Goal: Task Accomplishment & Management: Manage account settings

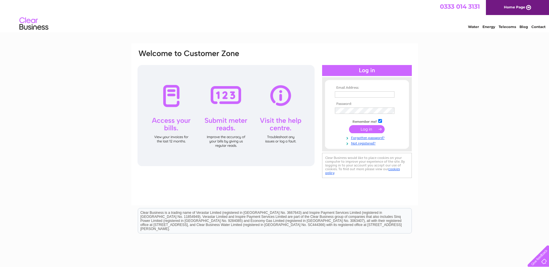
click at [348, 95] on input "text" at bounding box center [365, 94] width 60 height 6
type input "doris.waddell257@btinternet.com"
click at [365, 130] on input "submit" at bounding box center [367, 130] width 36 height 8
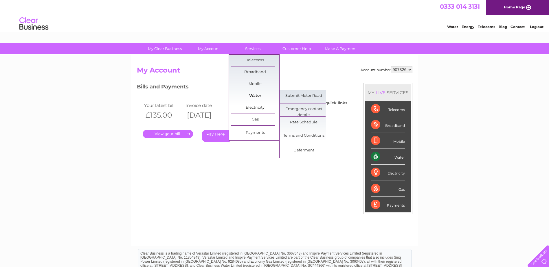
click at [252, 97] on link "Water" at bounding box center [255, 96] width 48 height 12
click at [309, 97] on link "Submit Meter Read" at bounding box center [304, 96] width 48 height 12
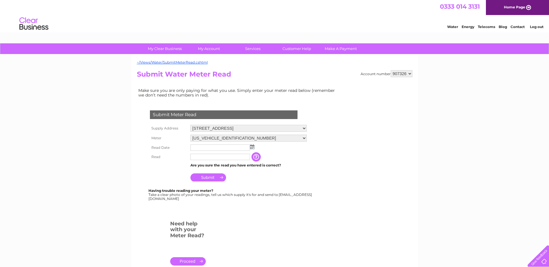
click at [251, 147] on img at bounding box center [252, 147] width 4 height 5
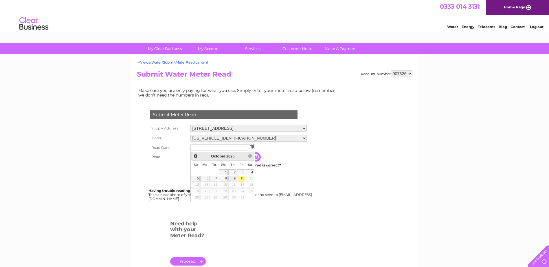
click at [233, 178] on link "9" at bounding box center [232, 179] width 8 height 6
type input "2025/10/09"
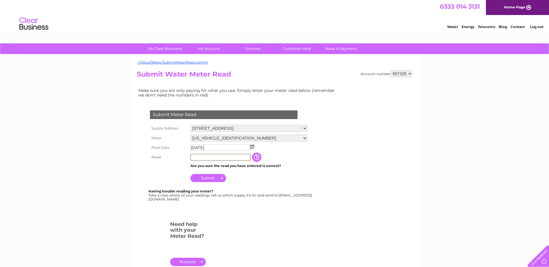
click at [201, 159] on input "text" at bounding box center [220, 157] width 60 height 7
type input "15464"
click at [238, 176] on td "Submit" at bounding box center [249, 177] width 120 height 14
click at [211, 178] on input "Submit" at bounding box center [208, 178] width 36 height 8
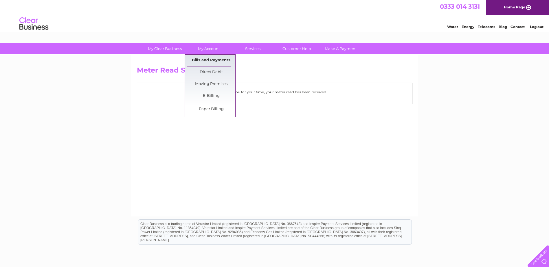
click at [211, 61] on link "Bills and Payments" at bounding box center [211, 61] width 48 height 12
click at [211, 60] on link "Bills and Payments" at bounding box center [211, 61] width 48 height 12
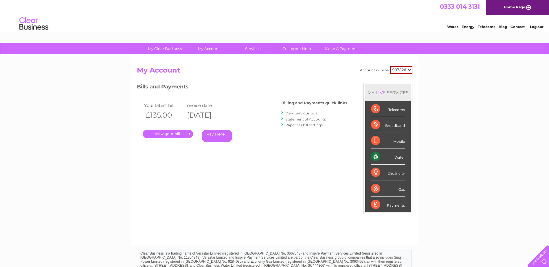
click at [169, 133] on link "." at bounding box center [168, 134] width 50 height 8
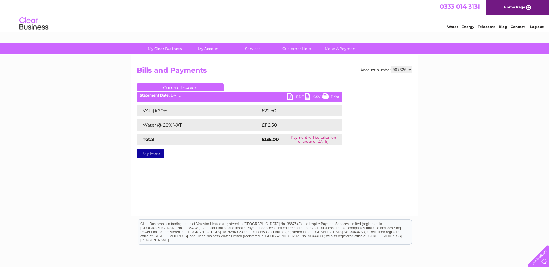
click at [297, 95] on link "PDF" at bounding box center [295, 97] width 17 height 8
click at [405, 69] on select "907326" at bounding box center [401, 69] width 22 height 7
click at [401, 69] on select "907326" at bounding box center [401, 69] width 22 height 7
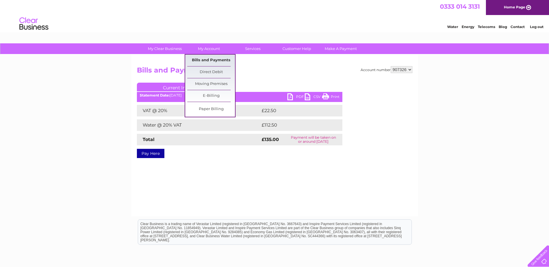
click at [209, 59] on link "Bills and Payments" at bounding box center [211, 61] width 48 height 12
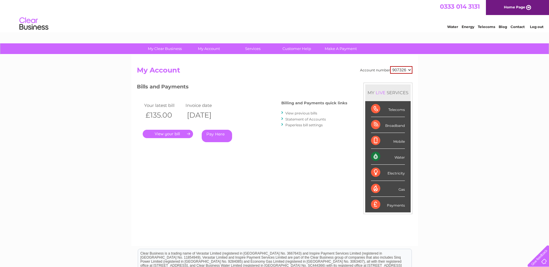
click at [169, 132] on link "." at bounding box center [168, 134] width 50 height 8
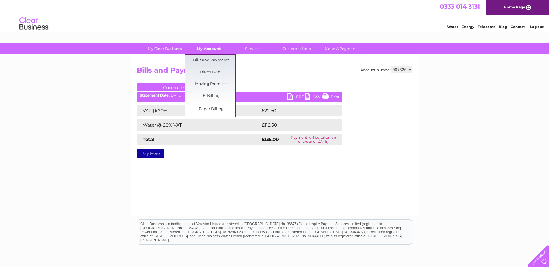
click at [212, 47] on link "My Account" at bounding box center [209, 48] width 48 height 11
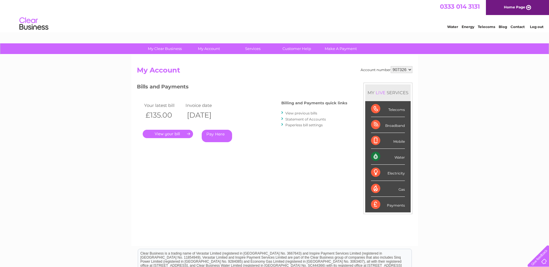
click at [303, 113] on link "View previous bills" at bounding box center [301, 113] width 32 height 4
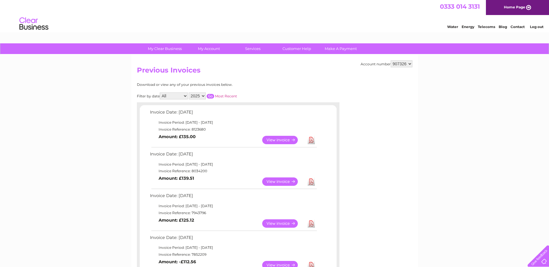
click at [311, 183] on link "Download" at bounding box center [310, 182] width 7 height 8
click at [281, 180] on link "View" at bounding box center [283, 182] width 43 height 8
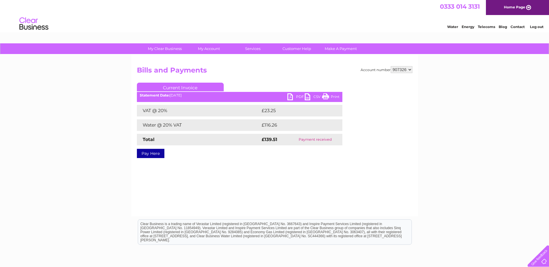
click at [298, 97] on link "PDF" at bounding box center [295, 97] width 17 height 8
click at [539, 27] on link "Log out" at bounding box center [537, 27] width 14 height 4
